Goal: Task Accomplishment & Management: Manage account settings

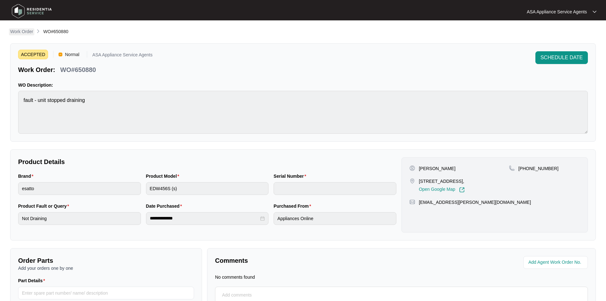
drag, startPoint x: 0, startPoint y: 0, endPoint x: 25, endPoint y: 34, distance: 42.0
click at [24, 33] on p "Work Order" at bounding box center [21, 31] width 23 height 6
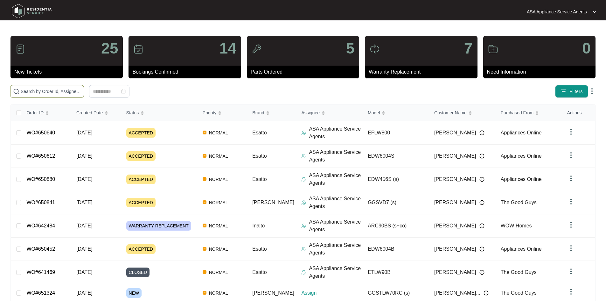
click at [70, 87] on span at bounding box center [47, 91] width 74 height 13
paste input "651324"
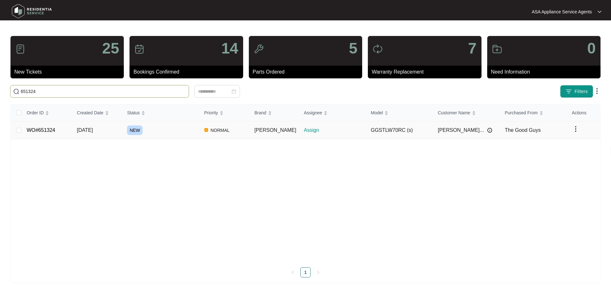
type input "651324"
click at [130, 126] on td "NEW" at bounding box center [160, 130] width 77 height 18
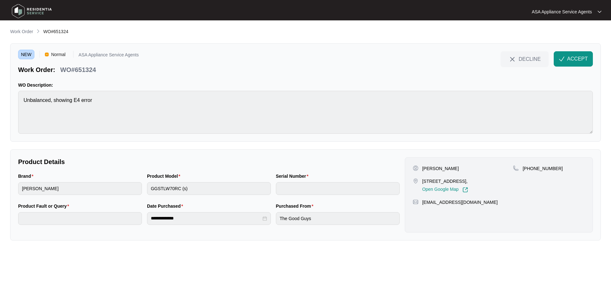
click at [456, 165] on p "[PERSON_NAME]" at bounding box center [440, 168] width 37 height 6
copy p "Faithfull"
click at [424, 169] on p "[PERSON_NAME]" at bounding box center [440, 168] width 37 height 6
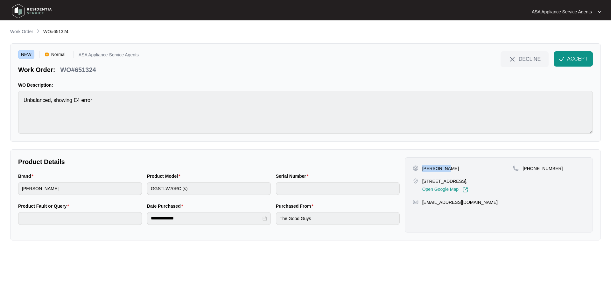
copy p "[PERSON_NAME]"
drag, startPoint x: 445, startPoint y: 181, endPoint x: 422, endPoint y: 179, distance: 22.4
click at [422, 179] on p "[STREET_ADDRESS]," at bounding box center [445, 181] width 46 height 6
copy p "[STREET_ADDRESS]"
click at [463, 180] on p "[STREET_ADDRESS]," at bounding box center [445, 181] width 46 height 6
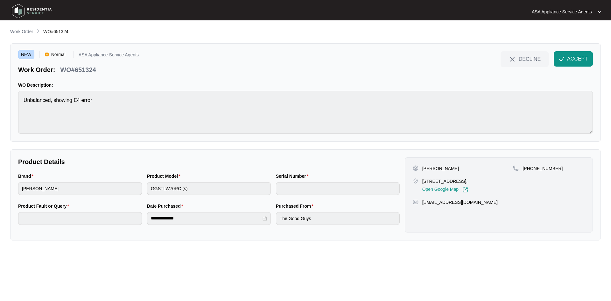
click at [468, 180] on p "[STREET_ADDRESS]," at bounding box center [445, 181] width 46 height 6
click at [458, 180] on p "[STREET_ADDRESS]," at bounding box center [445, 181] width 46 height 6
click at [463, 181] on p "[STREET_ADDRESS]," at bounding box center [445, 181] width 46 height 6
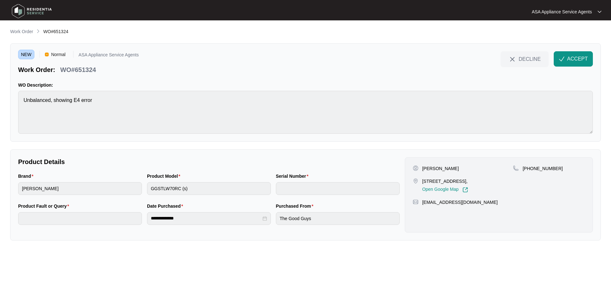
copy p "Woodlands"
drag, startPoint x: 530, startPoint y: 169, endPoint x: 554, endPoint y: 172, distance: 25.0
click at [554, 172] on div "[PHONE_NUMBER]" at bounding box center [549, 178] width 72 height 27
copy p "432906944"
drag, startPoint x: 482, startPoint y: 203, endPoint x: 424, endPoint y: 204, distance: 58.6
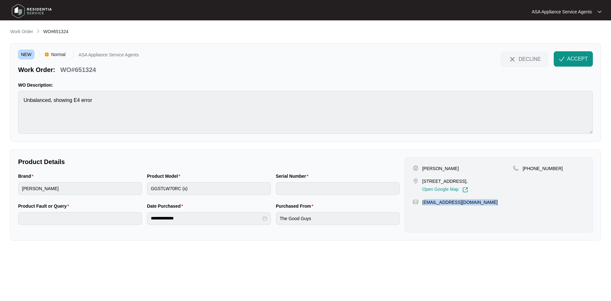
click at [424, 204] on div "[EMAIL_ADDRESS][DOMAIN_NAME]" at bounding box center [499, 202] width 172 height 6
click at [424, 204] on p "[EMAIL_ADDRESS][DOMAIN_NAME]" at bounding box center [459, 202] width 75 height 6
click at [476, 205] on p "[EMAIL_ADDRESS][DOMAIN_NAME]" at bounding box center [459, 202] width 75 height 6
drag, startPoint x: 479, startPoint y: 202, endPoint x: 421, endPoint y: 207, distance: 57.7
click at [421, 207] on div "[PERSON_NAME] [STREET_ADDRESS], Open Google Map [PHONE_NUMBER] [EMAIL_ADDRESS][…" at bounding box center [499, 194] width 188 height 75
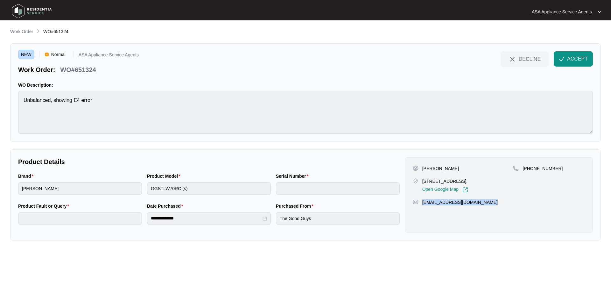
copy p "[EMAIL_ADDRESS][DOMAIN_NAME]"
click at [0, 110] on html "**********" at bounding box center [305, 150] width 611 height 301
drag, startPoint x: 98, startPoint y: 70, endPoint x: 62, endPoint y: 70, distance: 36.0
click at [62, 70] on div "WO#651324" at bounding box center [78, 68] width 41 height 11
copy p "WO#651324"
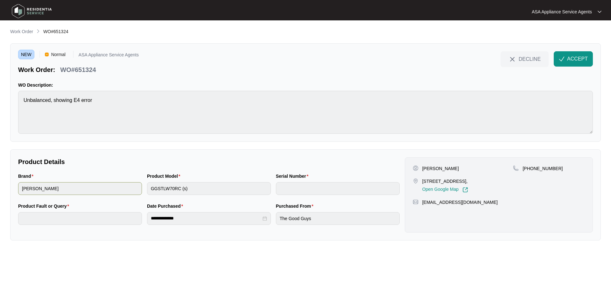
click at [124, 191] on div "Brand [PERSON_NAME] Product Model GGSTLW70RC (s) Serial Number" at bounding box center [209, 187] width 387 height 30
click at [569, 54] on button "ACCEPT" at bounding box center [573, 58] width 39 height 15
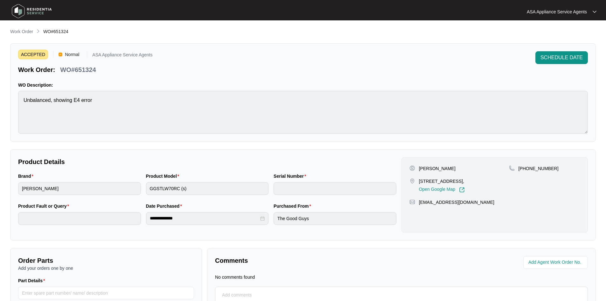
click at [28, 90] on div "WO Description: Unbalanced, showing E4 error" at bounding box center [303, 108] width 570 height 52
